Goal: Check status: Check status

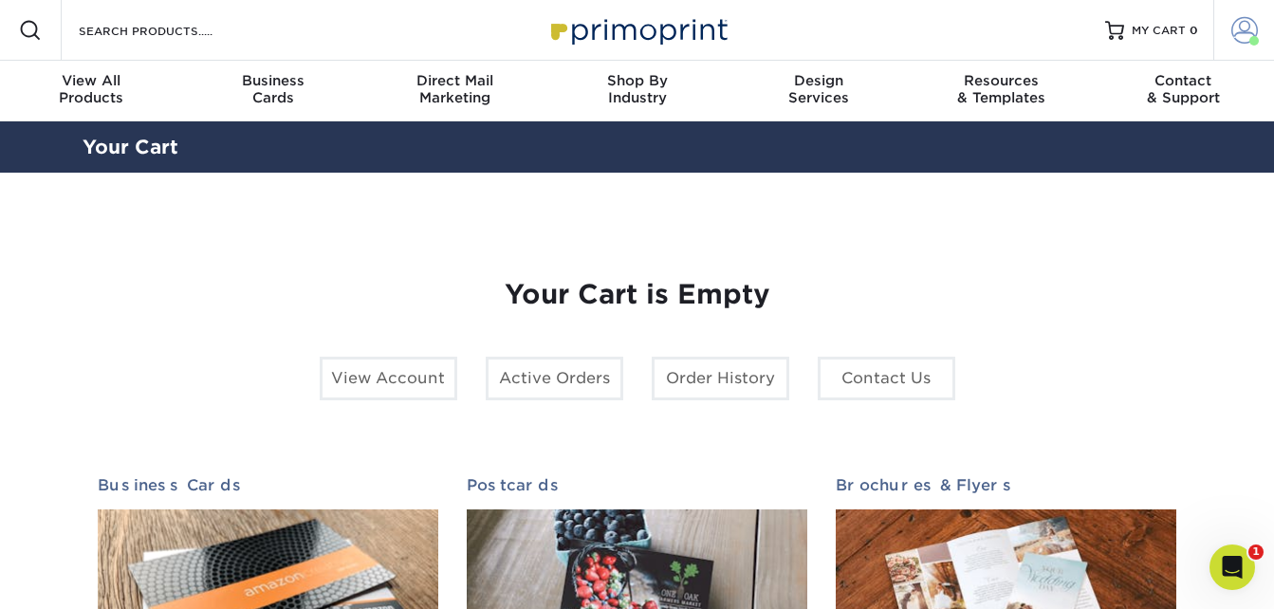
click at [1244, 37] on span at bounding box center [1244, 30] width 27 height 27
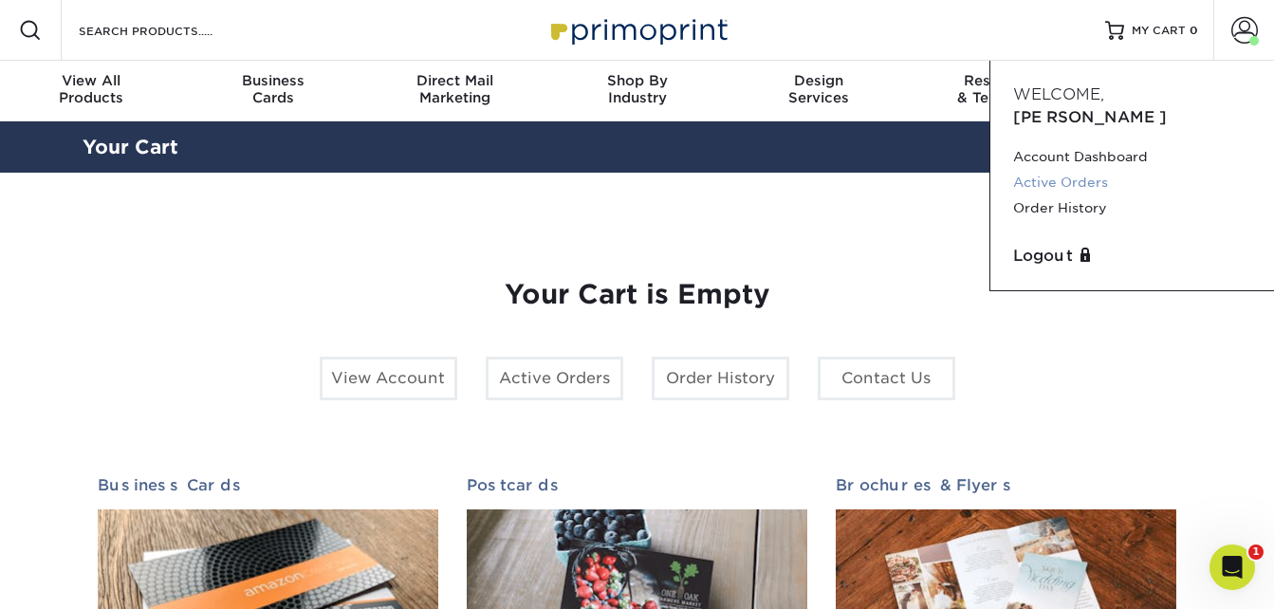
click at [1092, 170] on link "Active Orders" at bounding box center [1132, 183] width 238 height 26
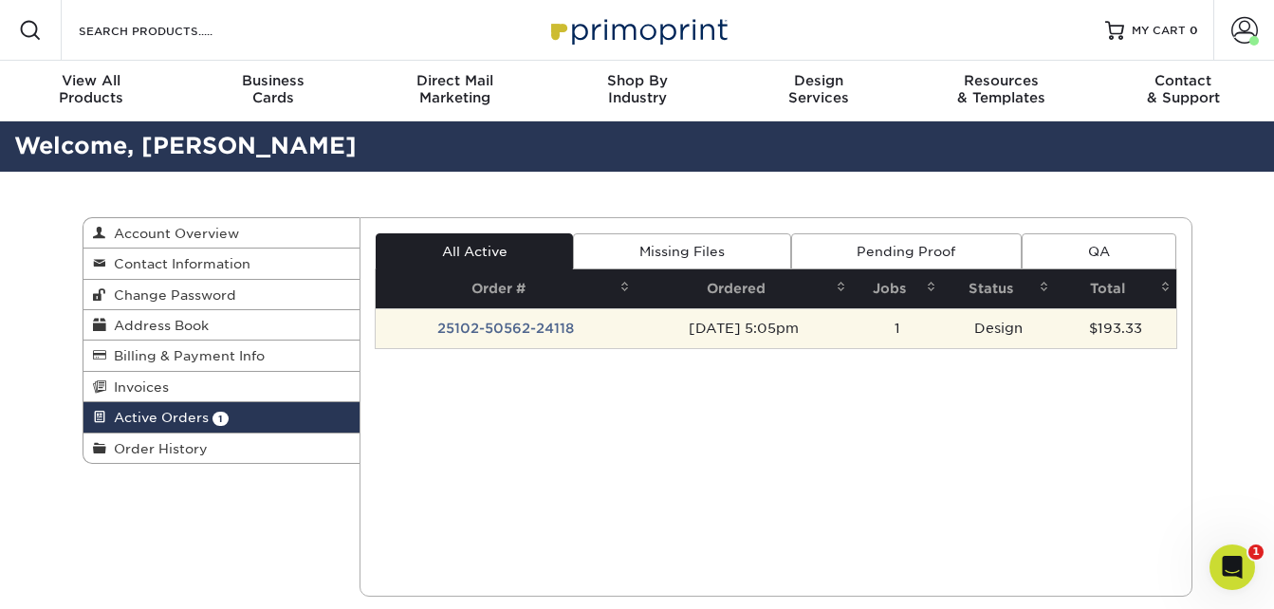
click at [514, 327] on td "25102-50562-24118" at bounding box center [506, 328] width 260 height 40
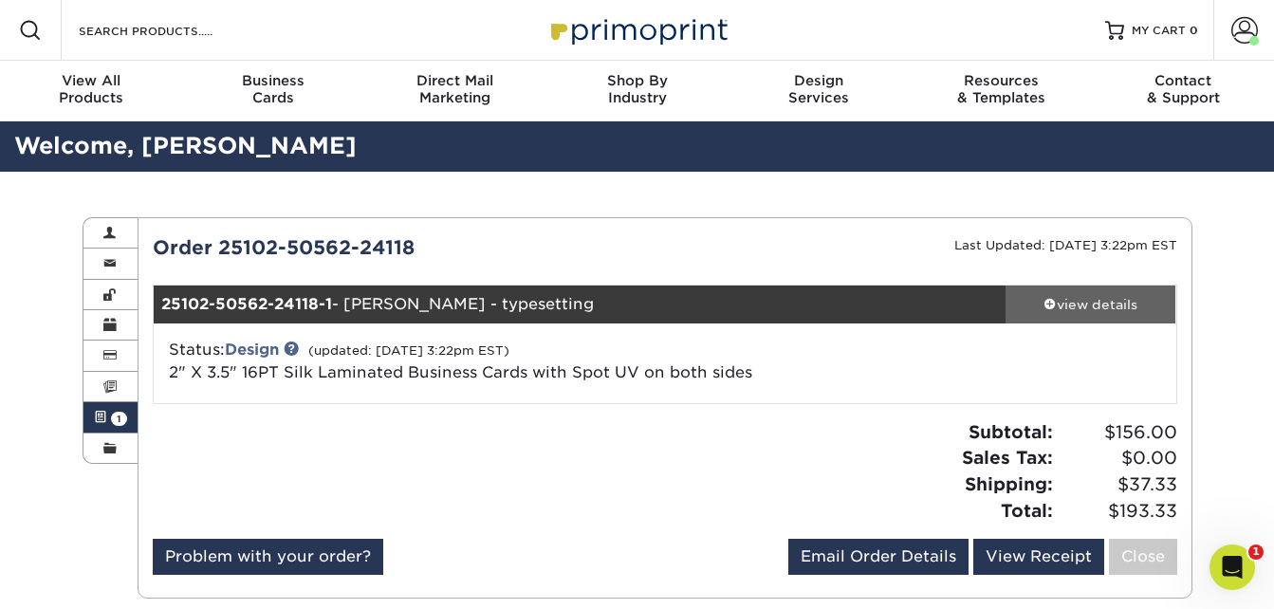
click at [1097, 296] on div "view details" at bounding box center [1090, 304] width 171 height 19
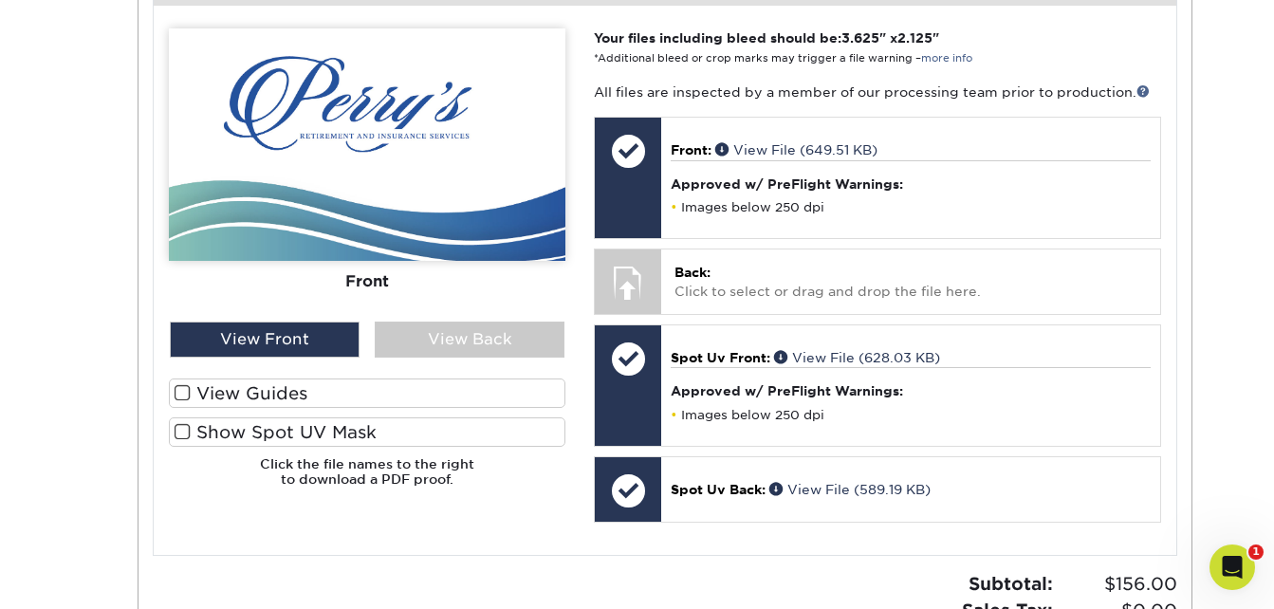
scroll to position [797, 0]
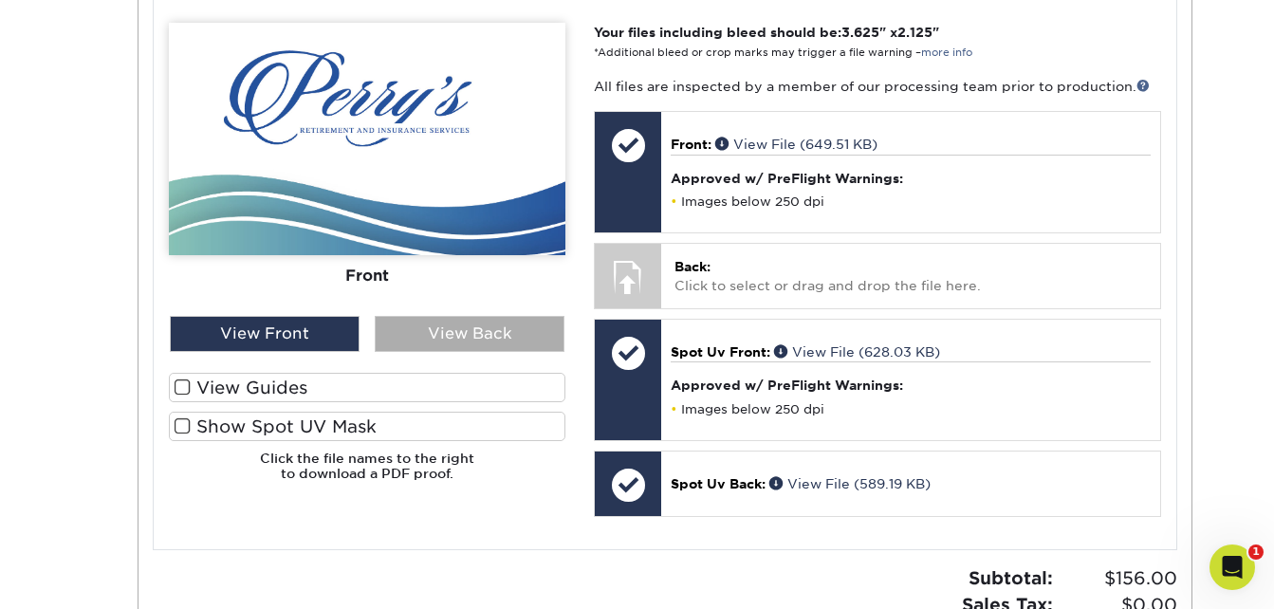
click at [502, 333] on div "View Back" at bounding box center [470, 334] width 190 height 36
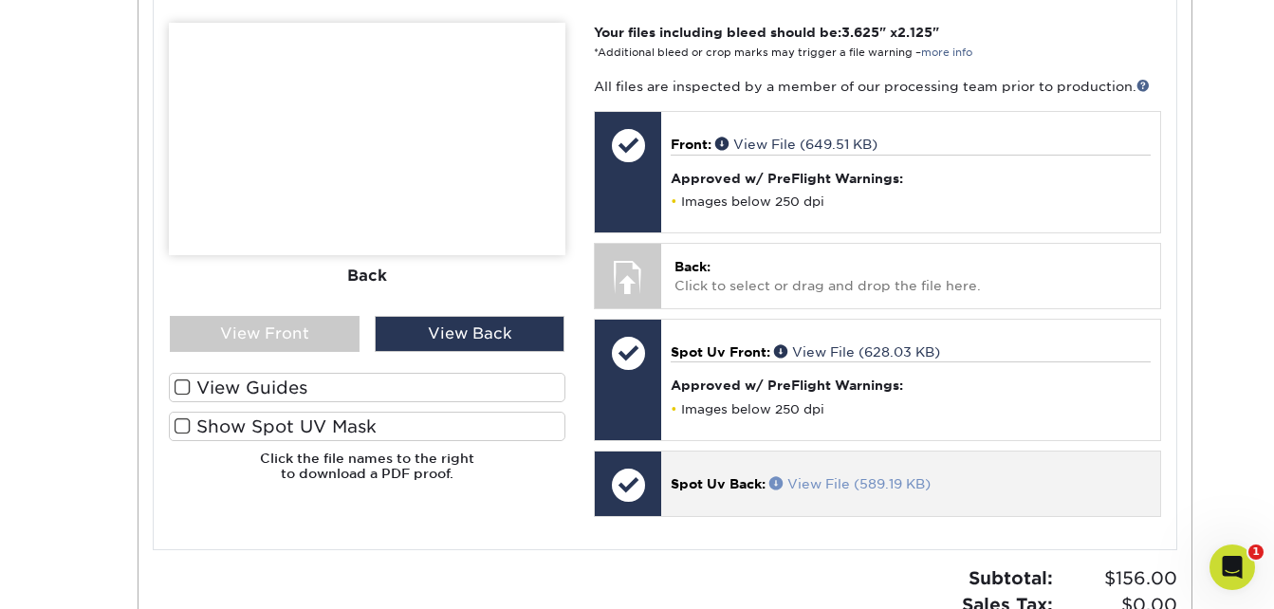
click at [799, 476] on link "View File (589.19 KB)" at bounding box center [849, 483] width 161 height 15
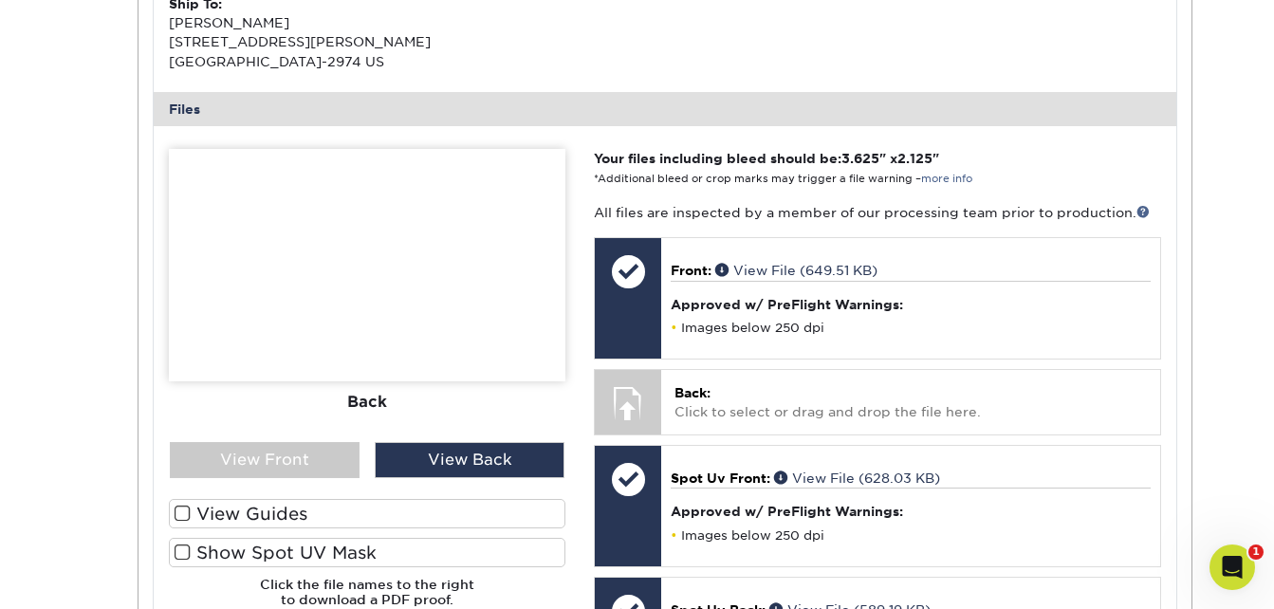
scroll to position [569, 0]
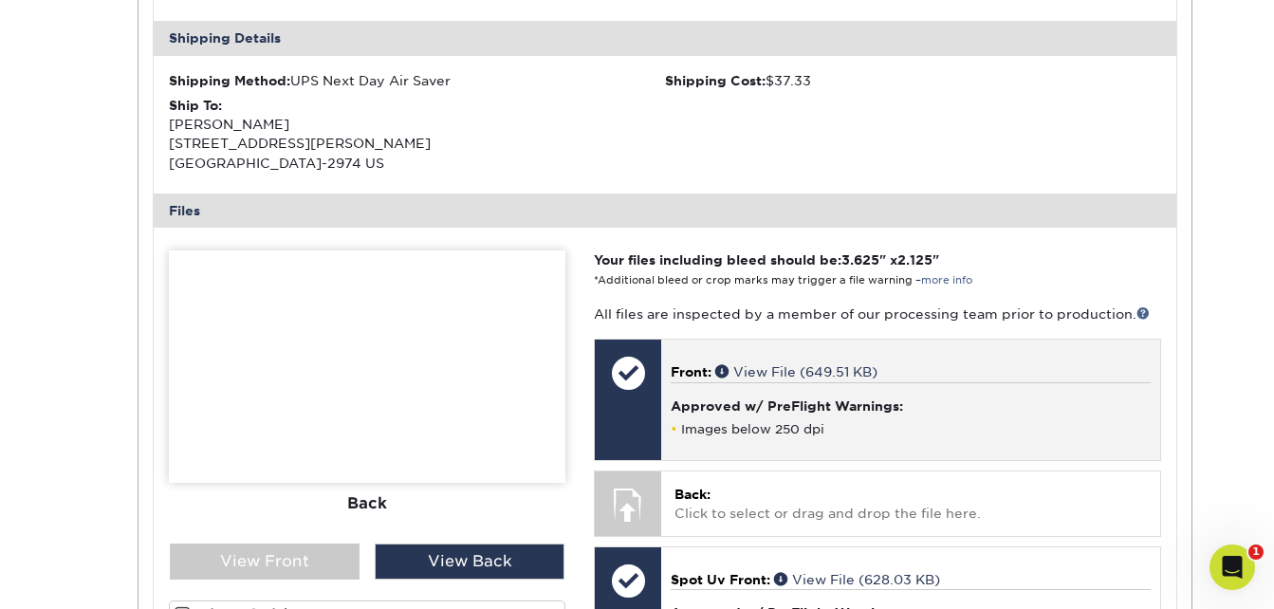
click at [698, 404] on h4 "Approved w/ PreFlight Warnings:" at bounding box center [910, 405] width 479 height 15
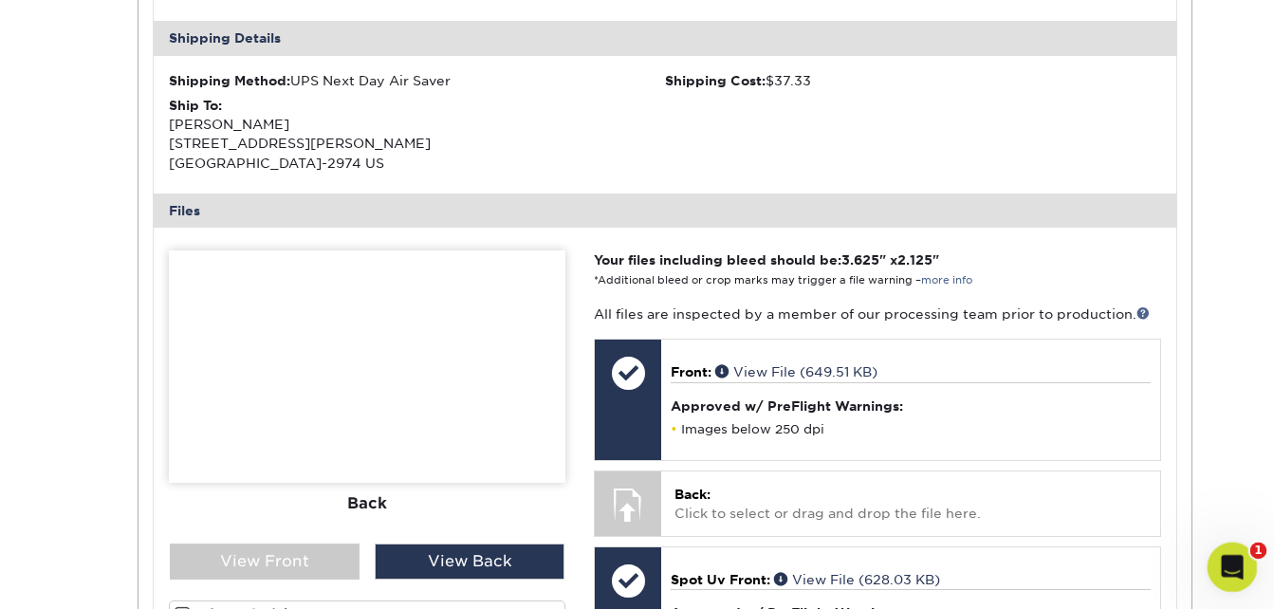
click at [1254, 553] on span "1" at bounding box center [1258, 550] width 17 height 17
click at [1233, 559] on icon "Open Intercom Messenger" at bounding box center [1229, 564] width 31 height 31
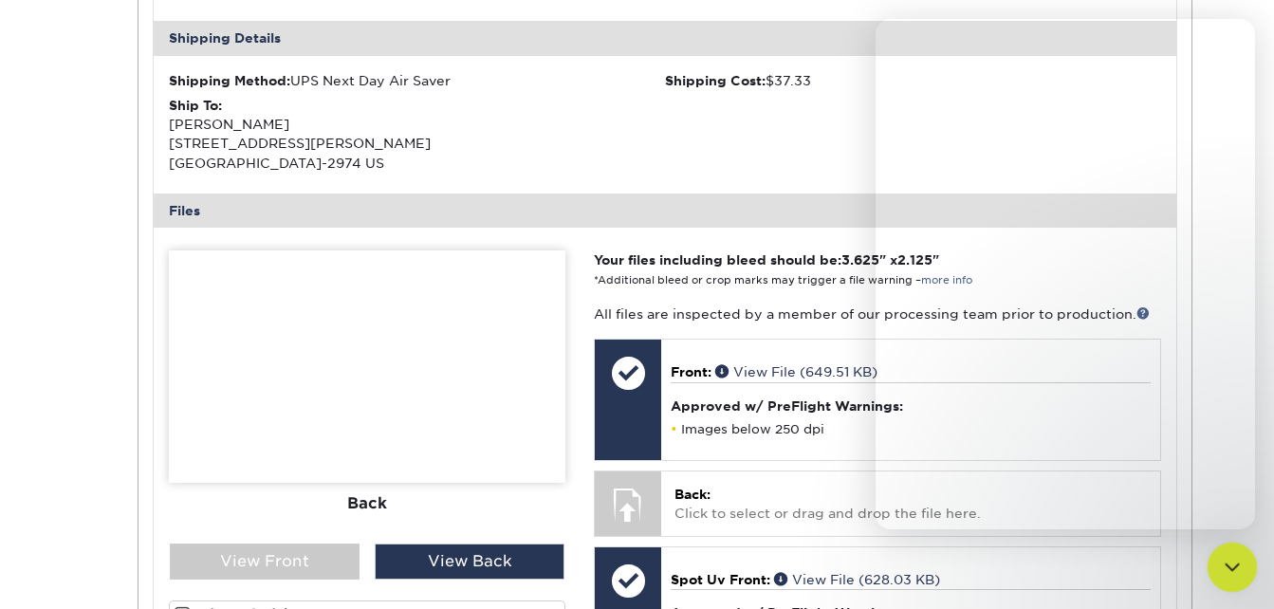
click at [1233, 559] on icon "Close Intercom Messenger" at bounding box center [1229, 564] width 23 height 23
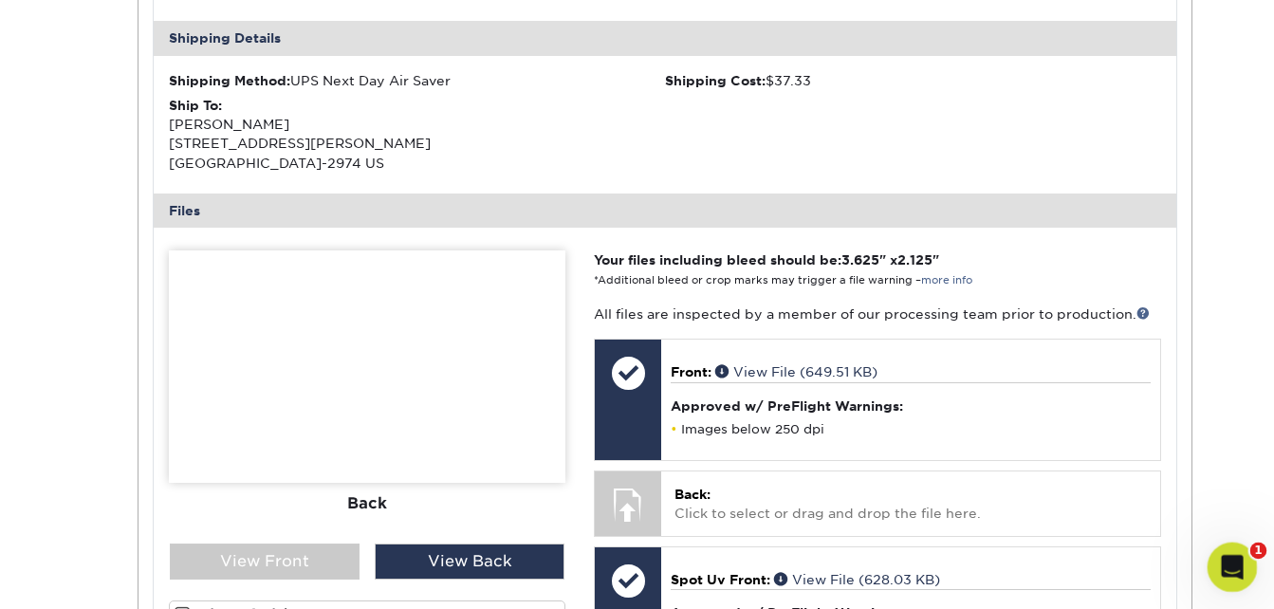
scroll to position [0, 0]
click at [1232, 560] on icon "Open Intercom Messenger" at bounding box center [1229, 564] width 31 height 31
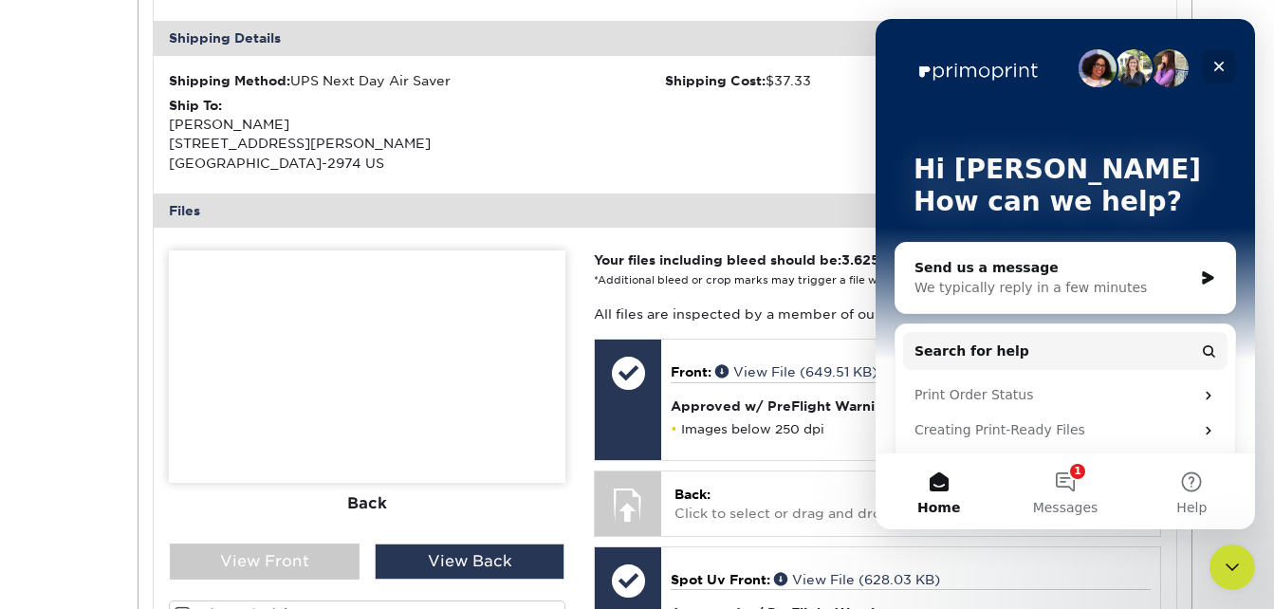
click at [1219, 63] on icon "Close" at bounding box center [1218, 66] width 15 height 15
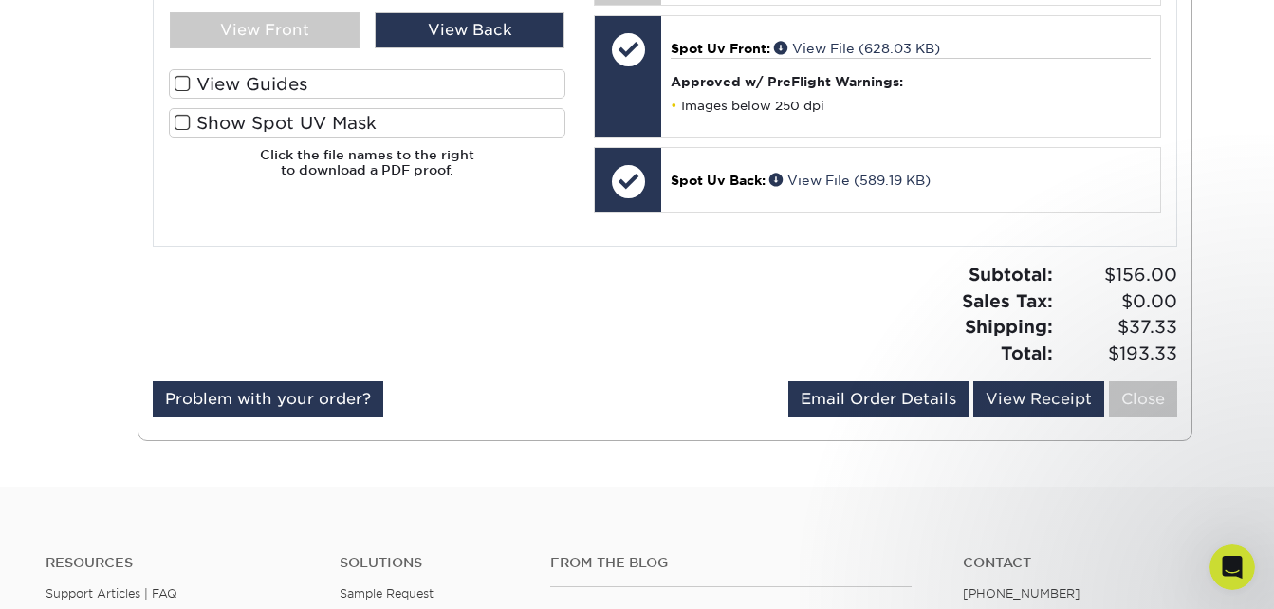
scroll to position [1126, 0]
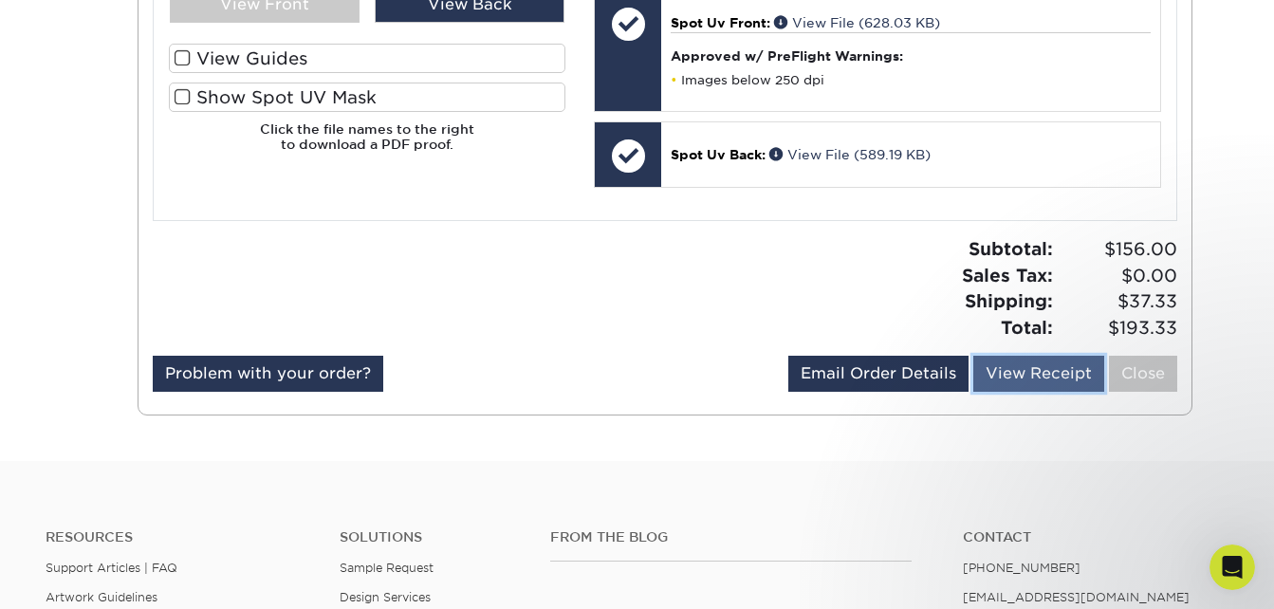
click at [1018, 378] on link "View Receipt" at bounding box center [1038, 374] width 131 height 36
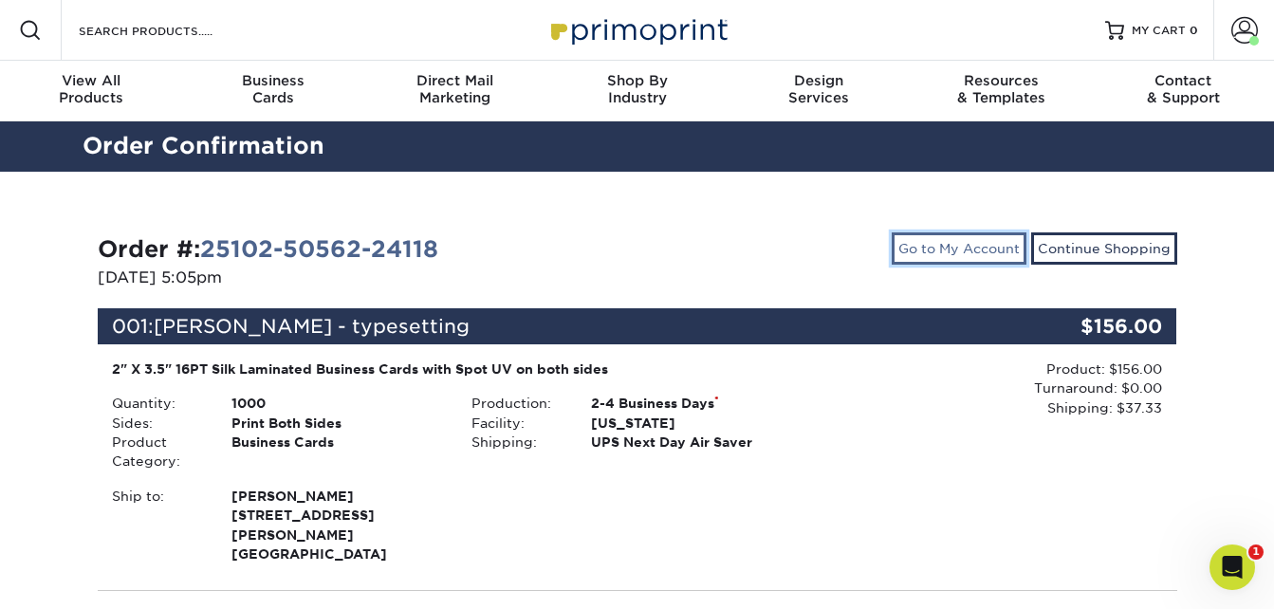
click at [962, 244] on link "Go to My Account" at bounding box center [958, 248] width 135 height 32
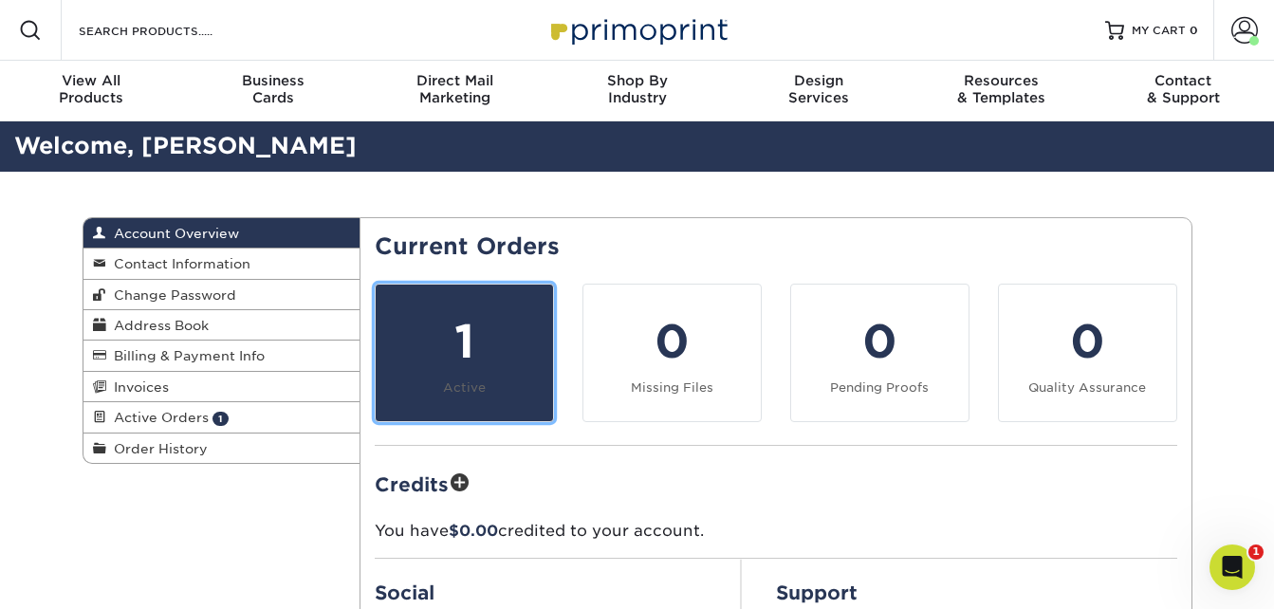
click at [456, 340] on div "1" at bounding box center [464, 341] width 155 height 68
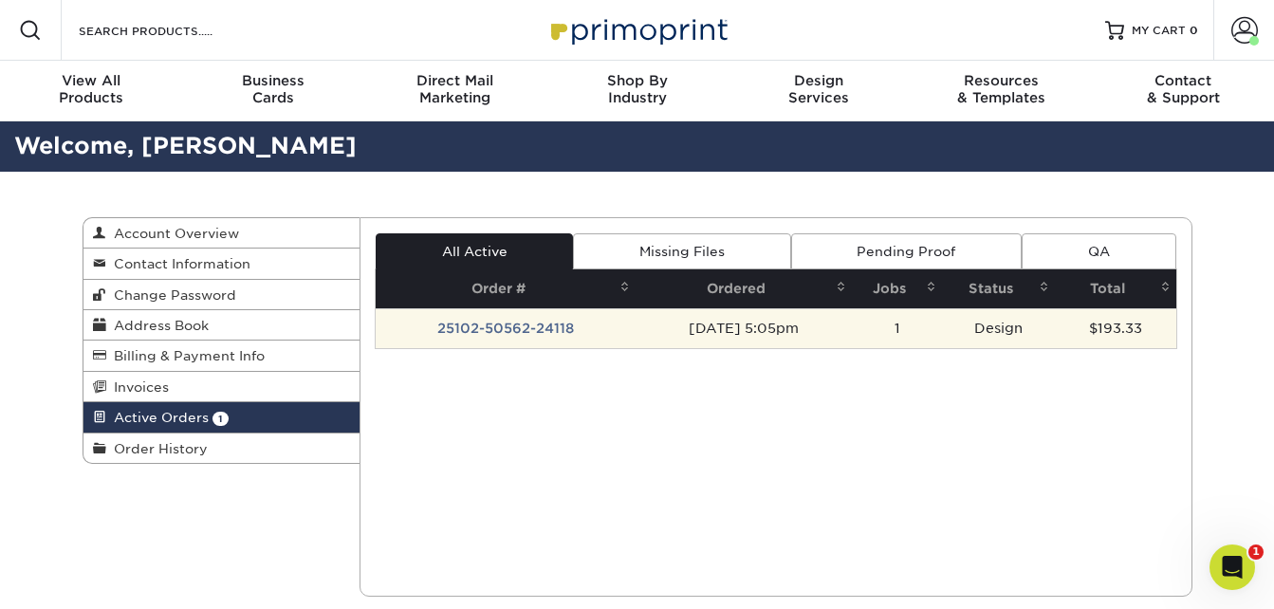
click at [529, 334] on td "25102-50562-24118" at bounding box center [506, 328] width 260 height 40
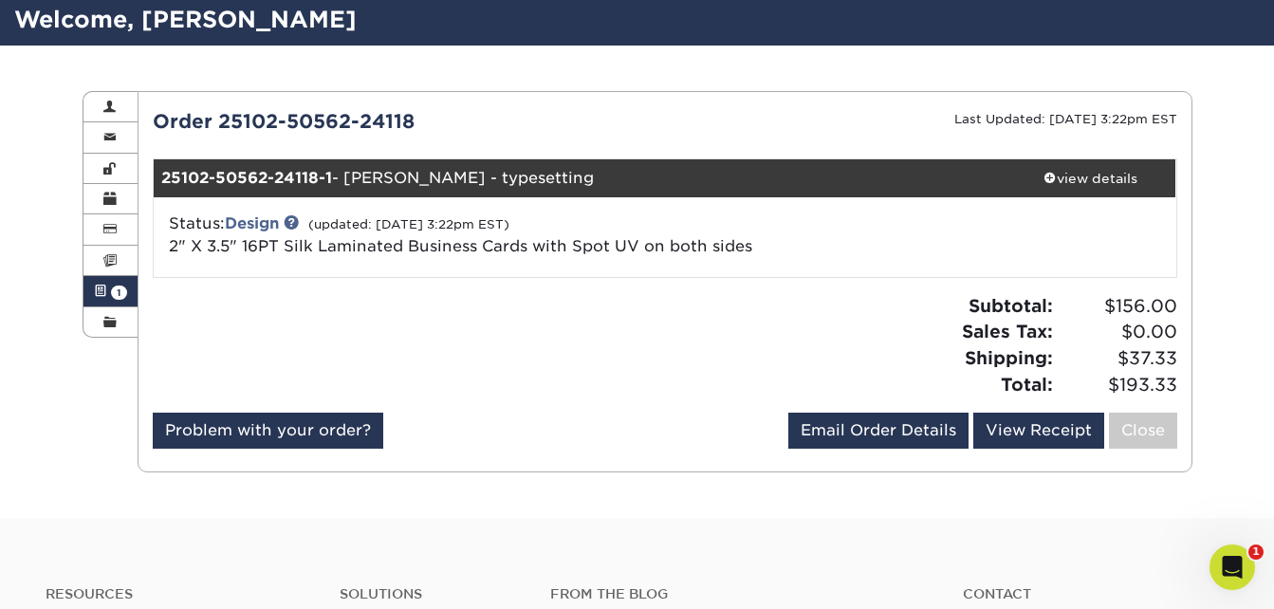
scroll to position [26, 0]
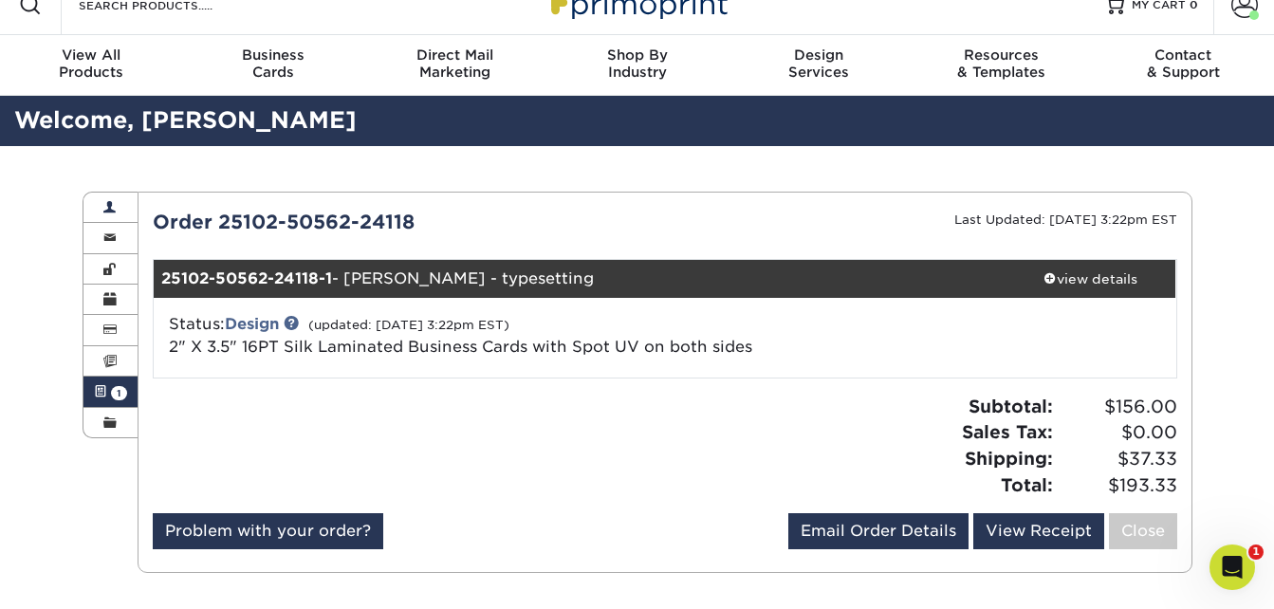
click at [106, 211] on span at bounding box center [109, 207] width 13 height 15
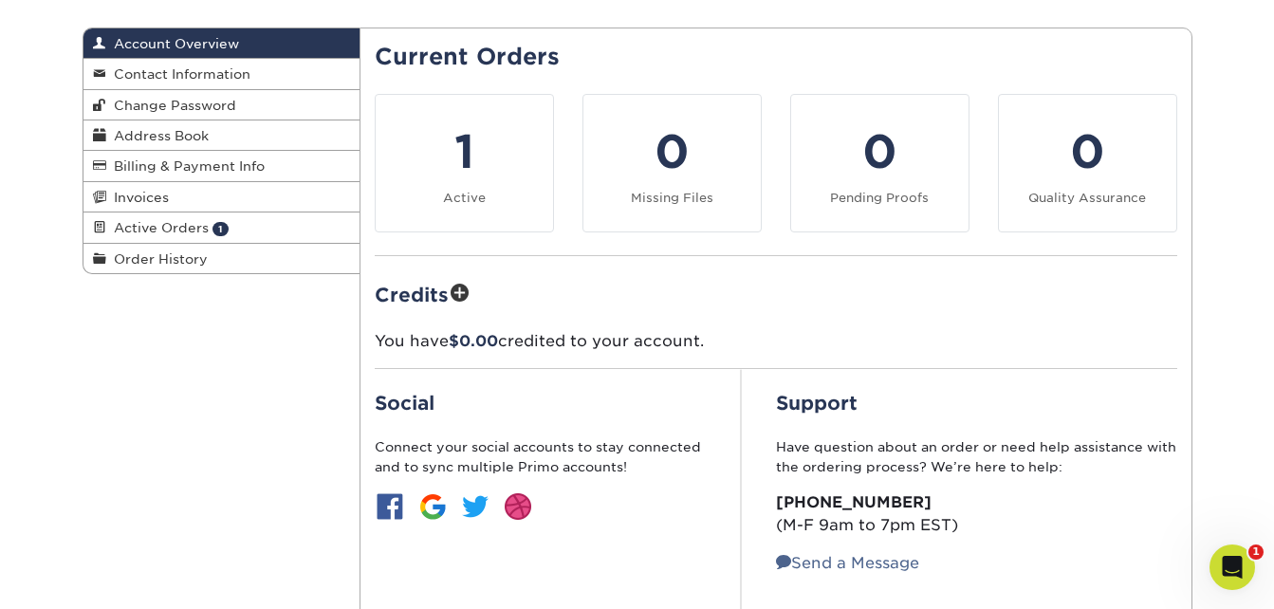
scroll to position [240, 0]
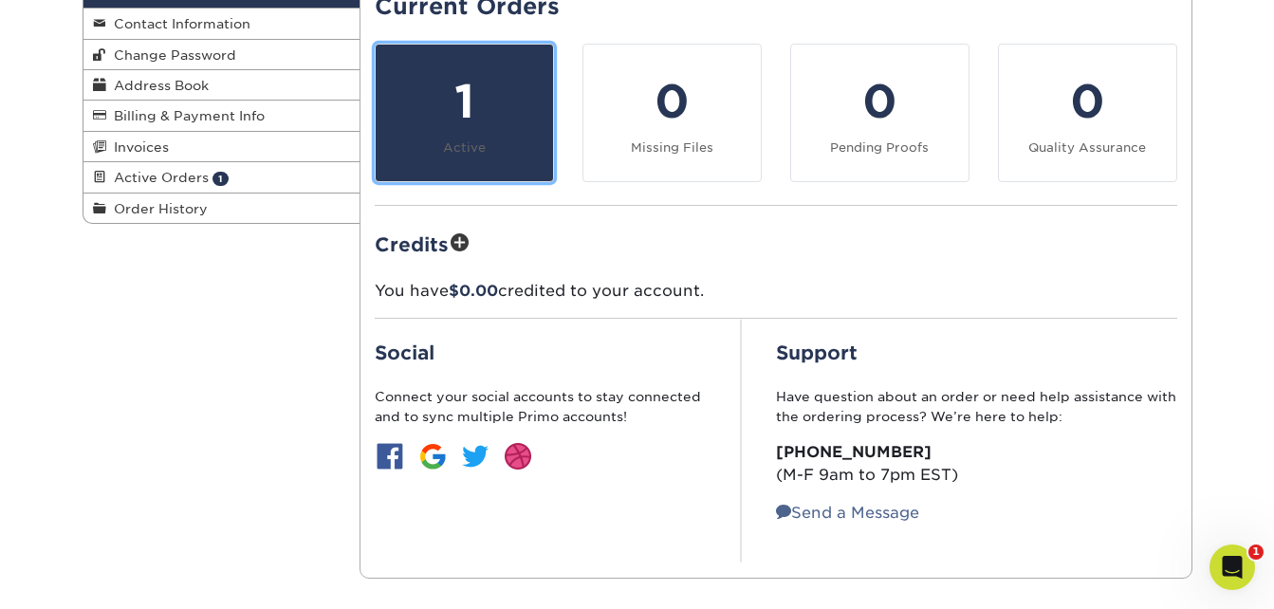
click at [530, 150] on link "1 Active" at bounding box center [464, 113] width 179 height 138
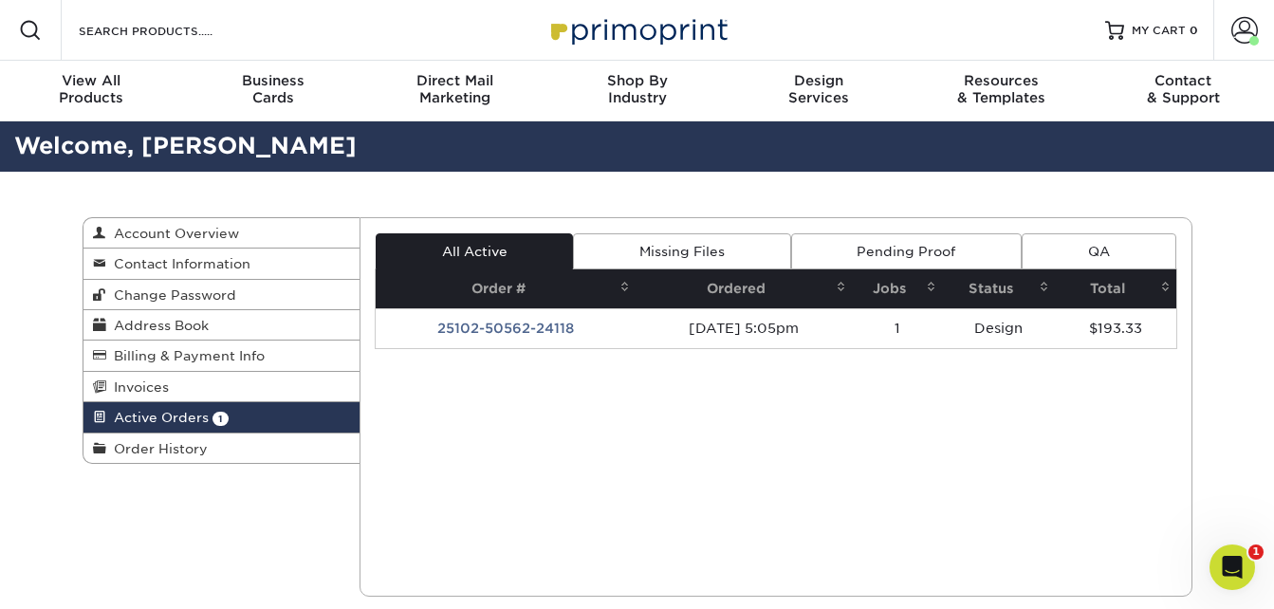
click at [880, 252] on link "Pending Proof" at bounding box center [906, 251] width 230 height 36
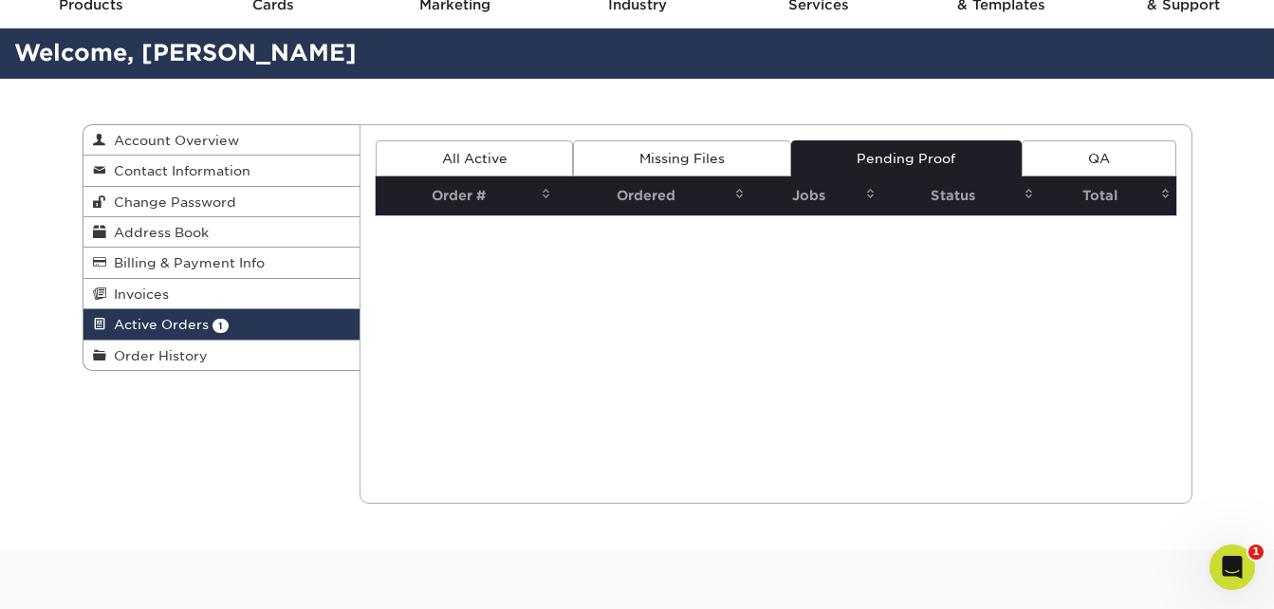
scroll to position [64, 0]
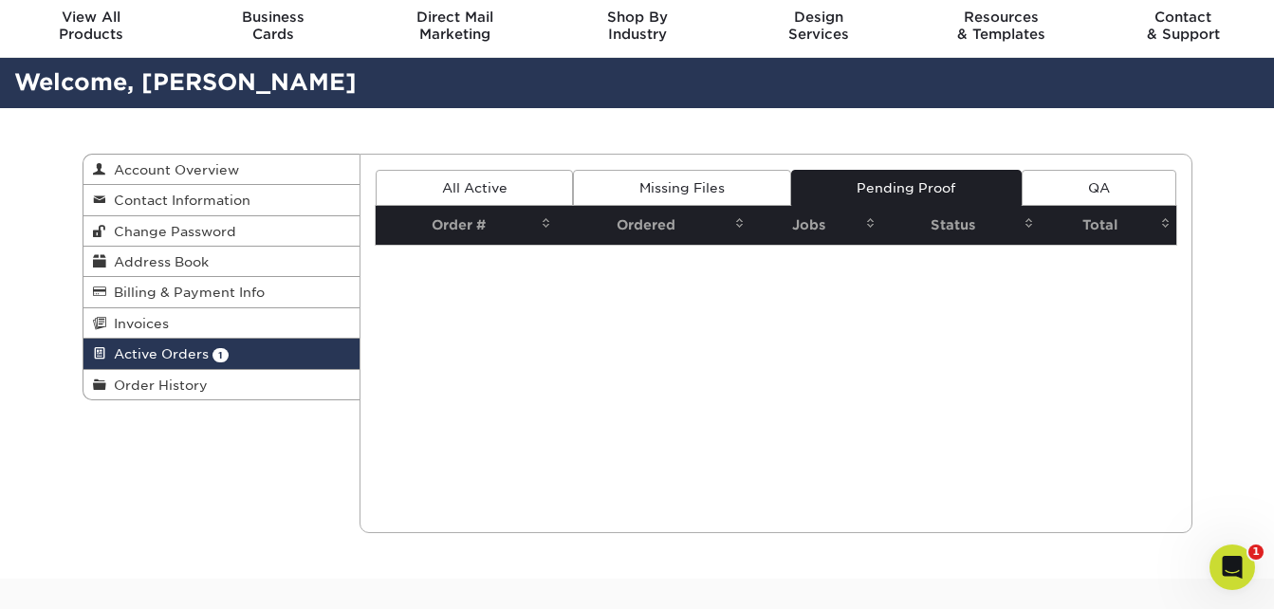
click at [487, 181] on link "All Active" at bounding box center [474, 188] width 197 height 36
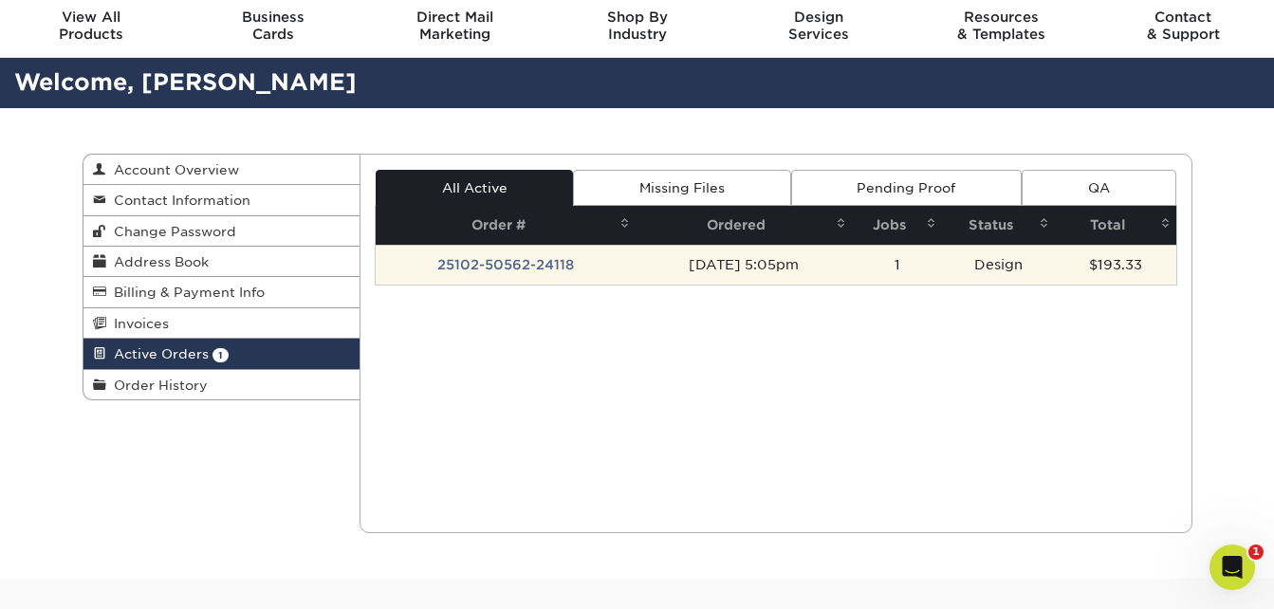
click at [489, 265] on td "25102-50562-24118" at bounding box center [506, 265] width 260 height 40
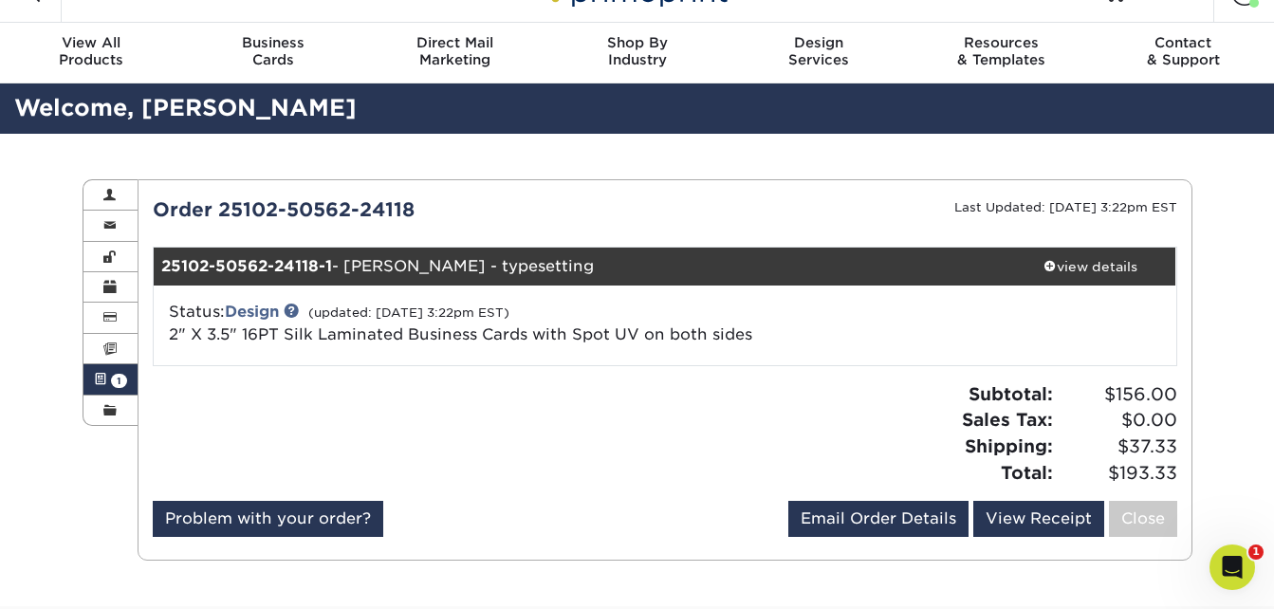
scroll to position [0, 0]
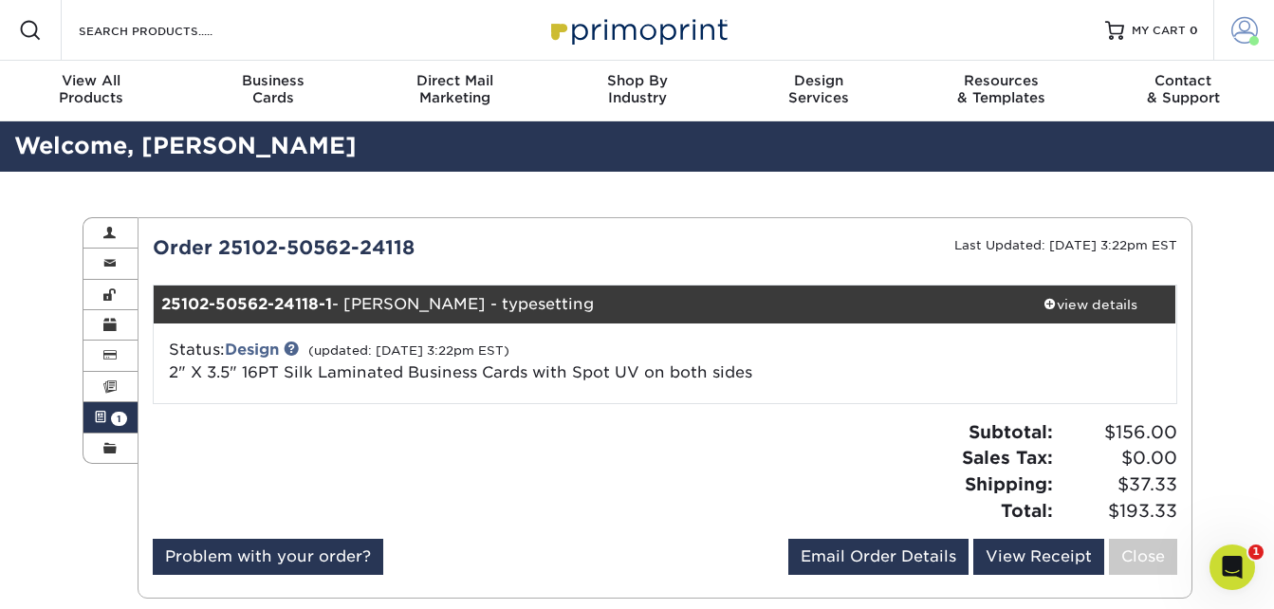
click at [1250, 30] on span at bounding box center [1244, 30] width 27 height 27
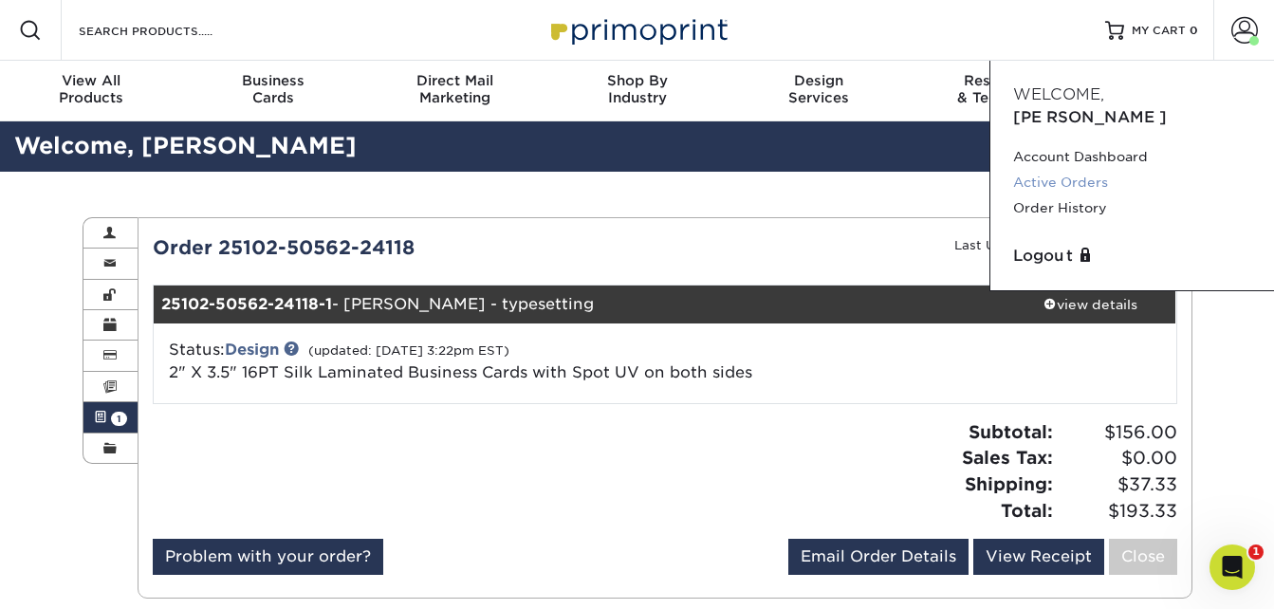
click at [1075, 170] on link "Active Orders" at bounding box center [1132, 183] width 238 height 26
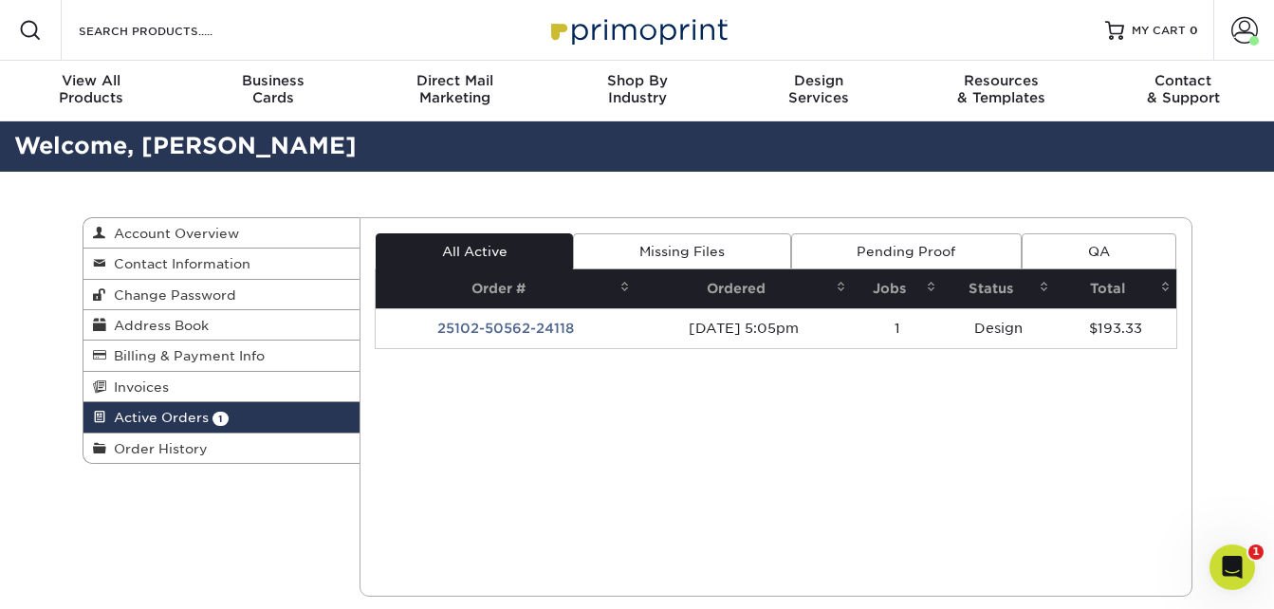
click at [754, 261] on link "Missing Files" at bounding box center [681, 251] width 217 height 36
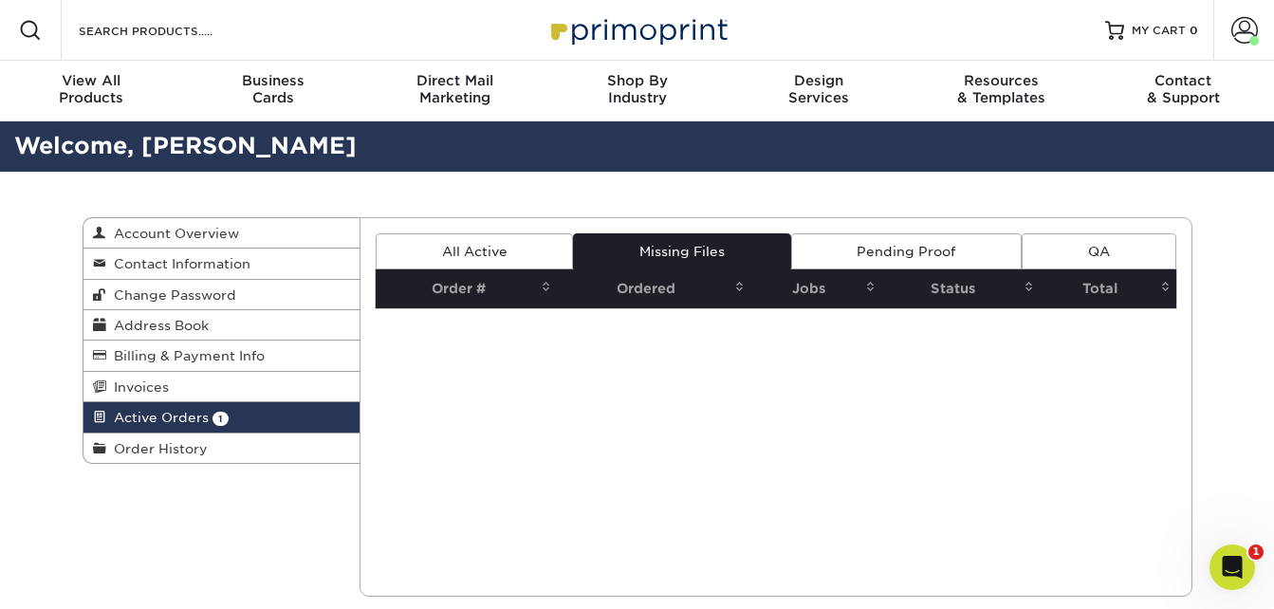
click at [855, 248] on link "Pending Proof" at bounding box center [906, 251] width 230 height 36
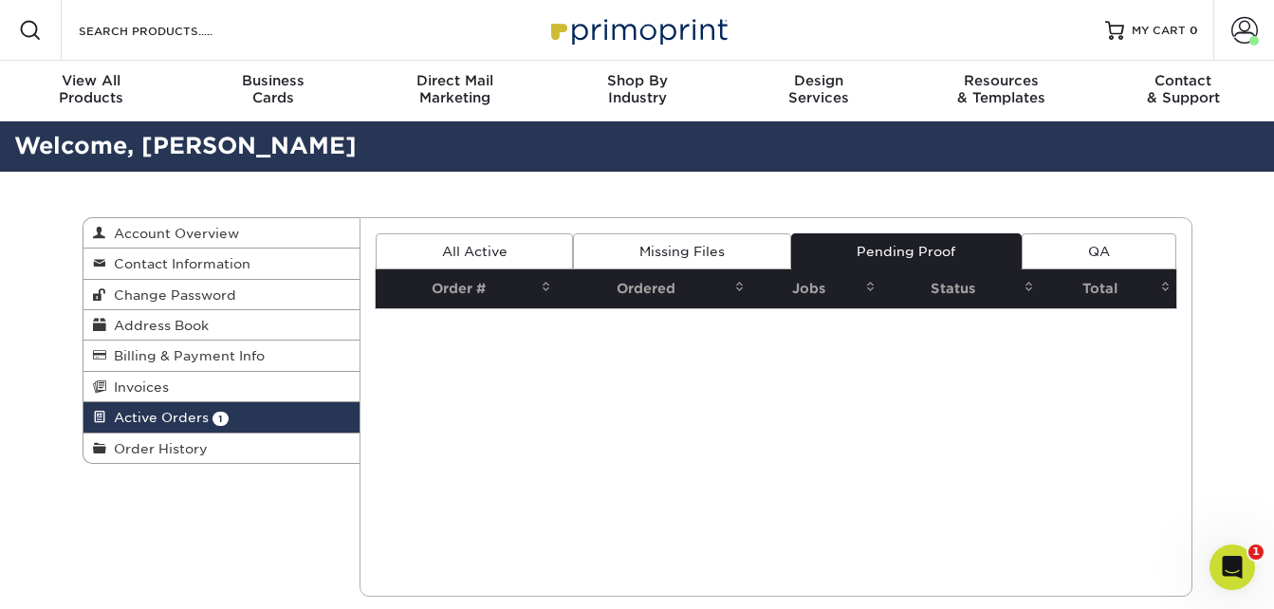
click at [445, 248] on link "All Active" at bounding box center [474, 251] width 197 height 36
